Goal: Information Seeking & Learning: Learn about a topic

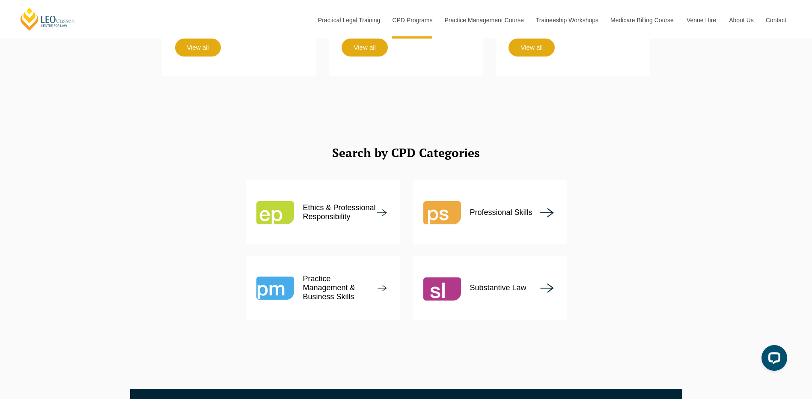
scroll to position [1070, 0]
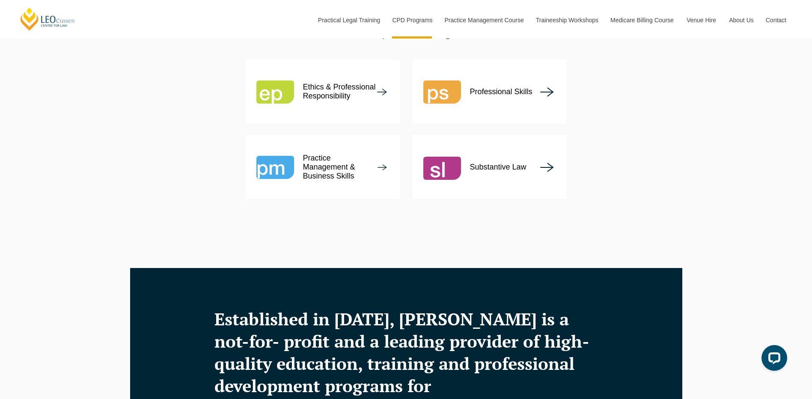
click at [478, 163] on p "Substantive Law" at bounding box center [498, 167] width 56 height 9
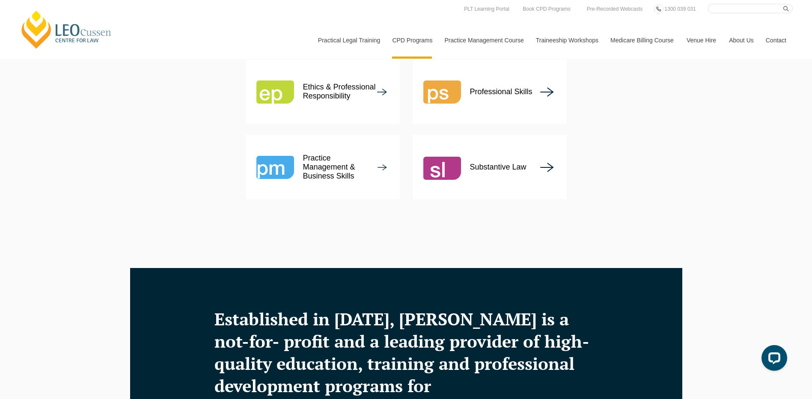
click at [491, 163] on p "Substantive Law" at bounding box center [498, 167] width 56 height 9
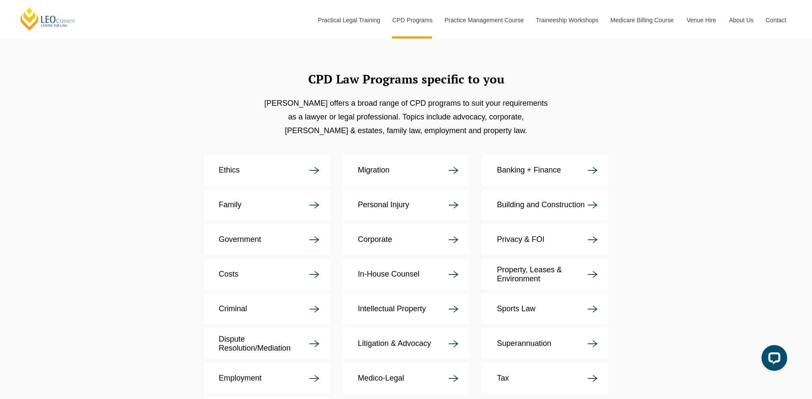
scroll to position [1541, 0]
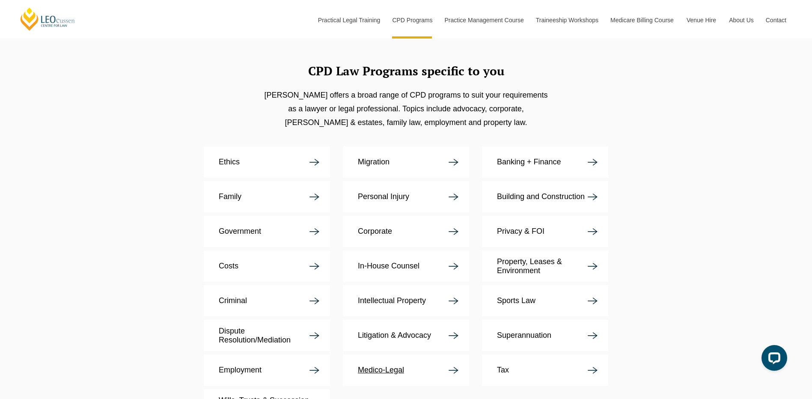
click at [392, 365] on p "Medico-Legal" at bounding box center [381, 369] width 46 height 9
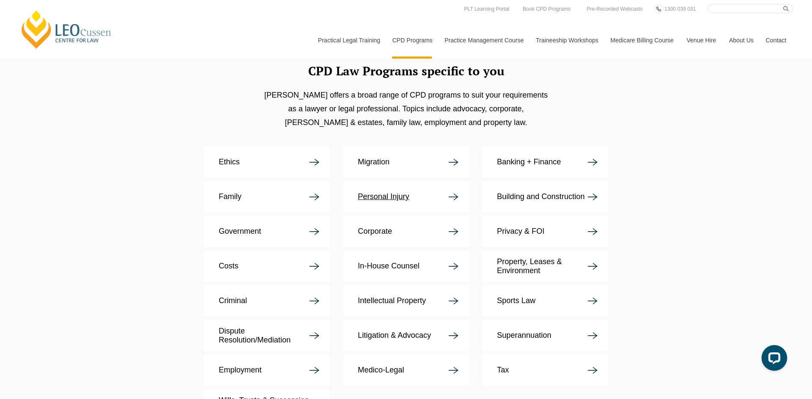
click at [379, 192] on p "Personal Injury" at bounding box center [383, 196] width 51 height 9
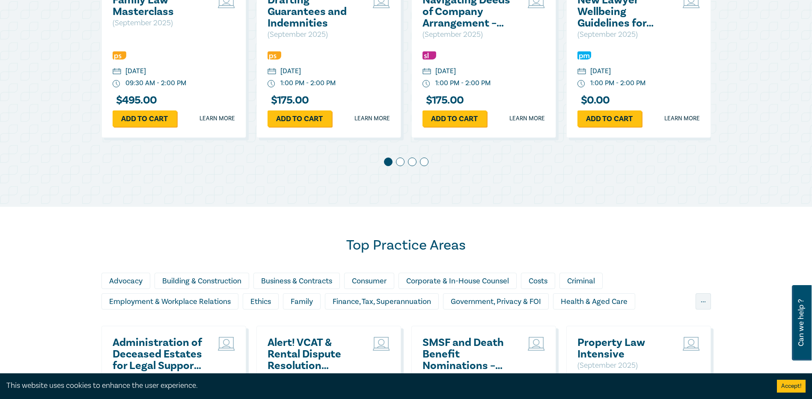
scroll to position [385, 0]
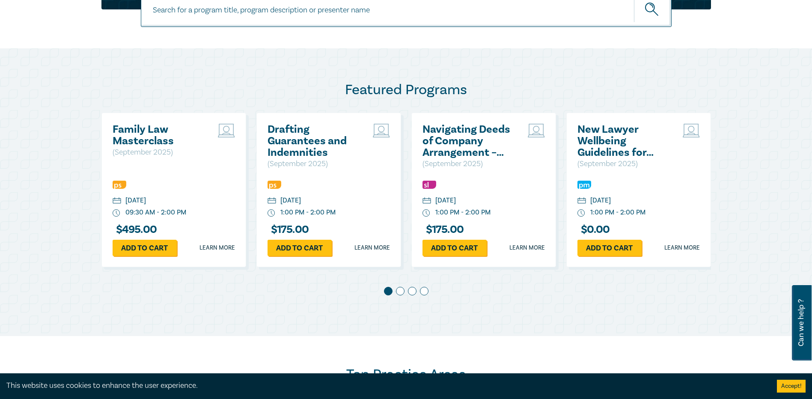
click at [399, 290] on span at bounding box center [400, 291] width 9 height 9
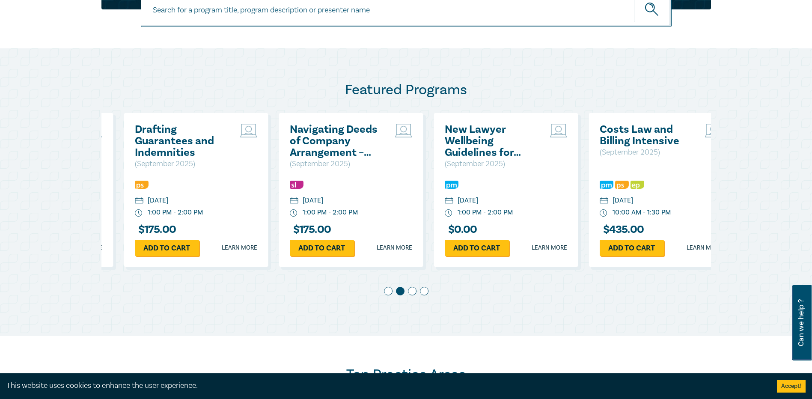
scroll to position [0, 155]
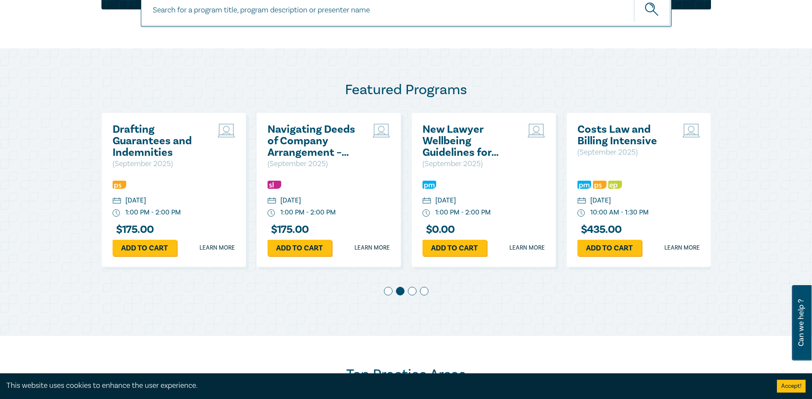
click at [415, 290] on span at bounding box center [412, 291] width 9 height 9
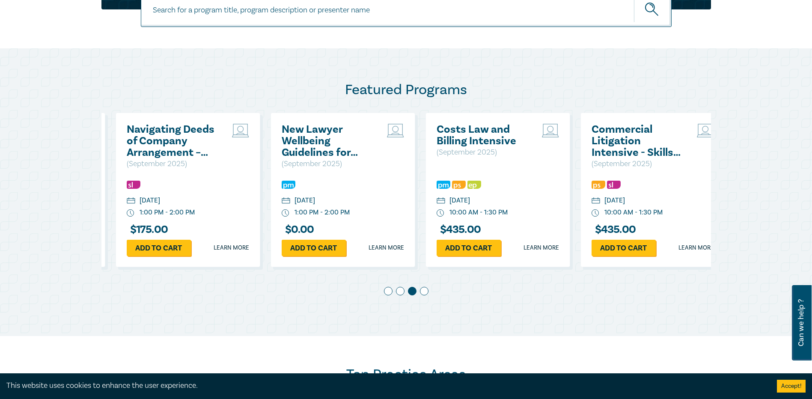
scroll to position [0, 310]
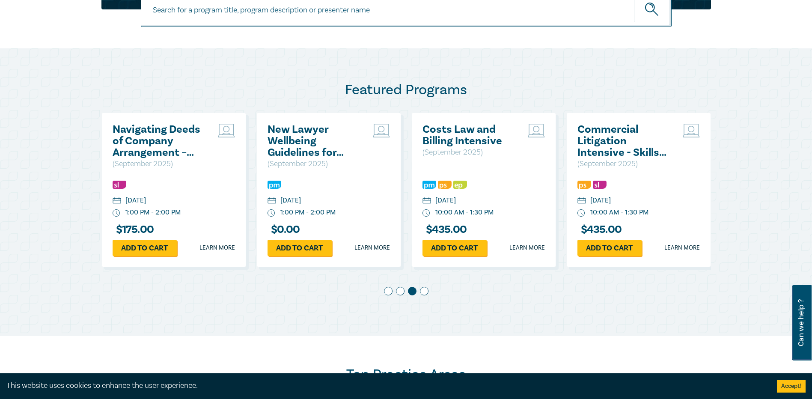
click at [424, 290] on span at bounding box center [424, 291] width 9 height 9
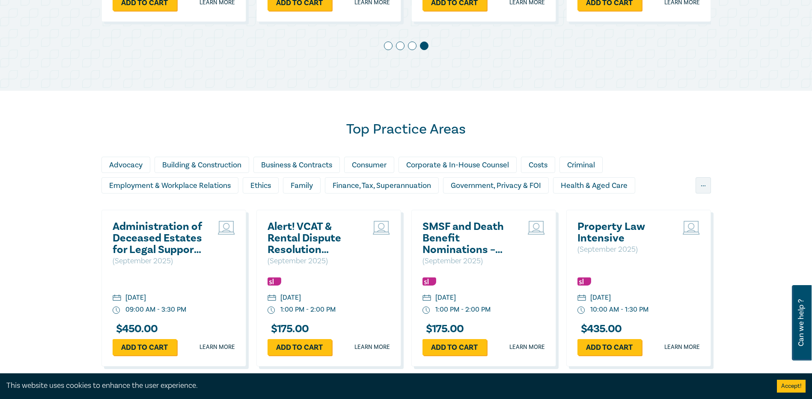
scroll to position [642, 0]
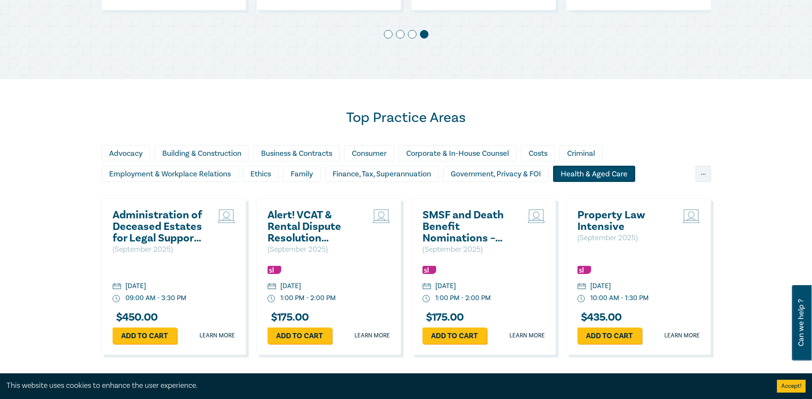
click at [590, 174] on div "Health & Aged Care" at bounding box center [594, 174] width 82 height 16
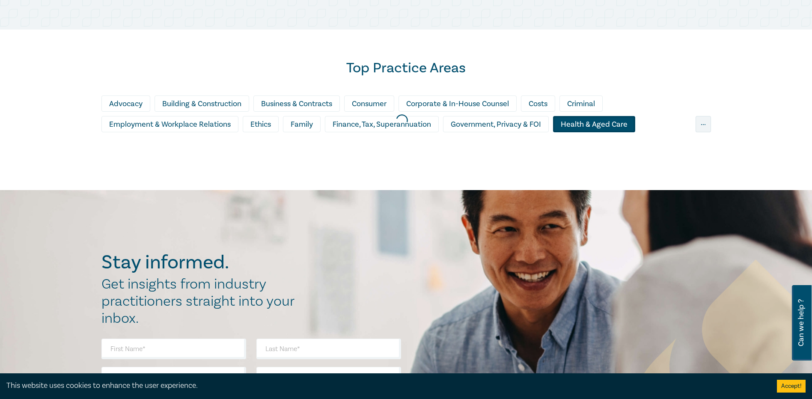
scroll to position [685, 0]
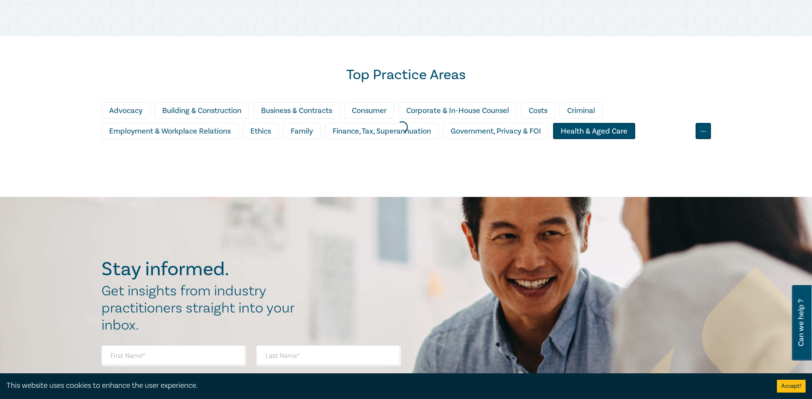
click at [699, 136] on div "..." at bounding box center [702, 131] width 15 height 16
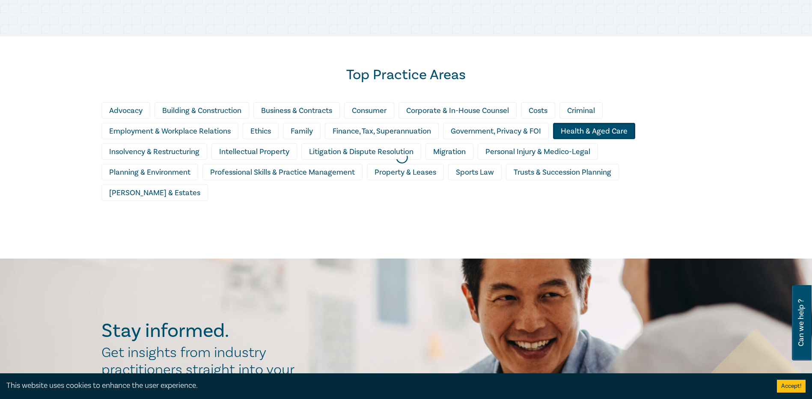
click at [538, 152] on div at bounding box center [402, 158] width 812 height 210
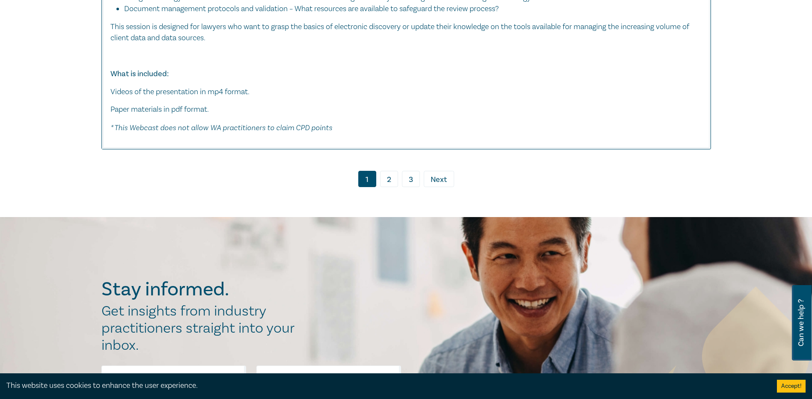
scroll to position [4408, 0]
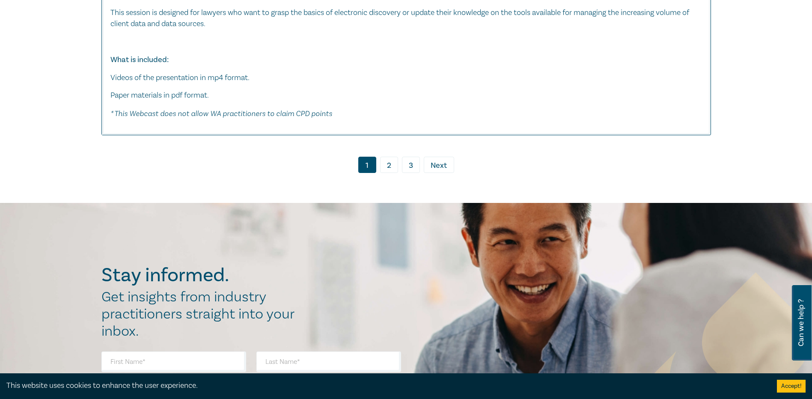
click at [445, 171] on span "Next" at bounding box center [438, 165] width 16 height 11
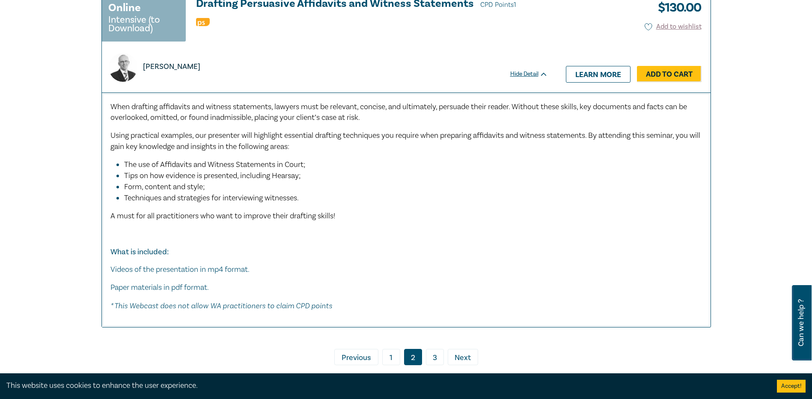
scroll to position [5092, 0]
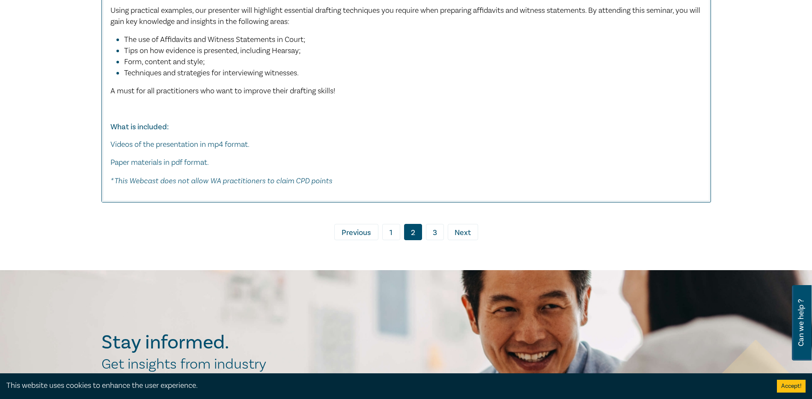
click at [432, 226] on link "3" at bounding box center [435, 232] width 18 height 16
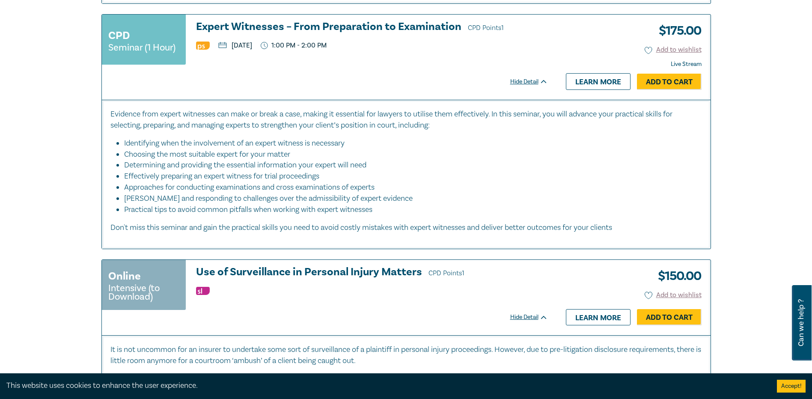
scroll to position [1284, 0]
